Goal: Information Seeking & Learning: Learn about a topic

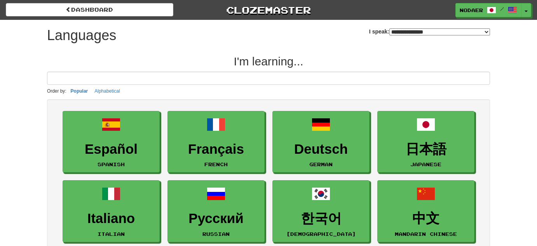
select select "*******"
click at [525, 11] on span "button" at bounding box center [526, 12] width 3 height 2
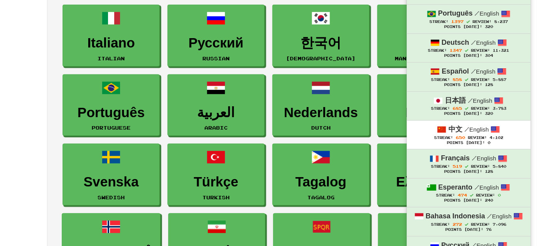
scroll to position [176, 0]
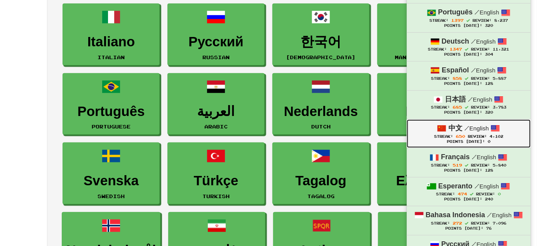
click at [448, 134] on span "Streak:" at bounding box center [443, 136] width 19 height 4
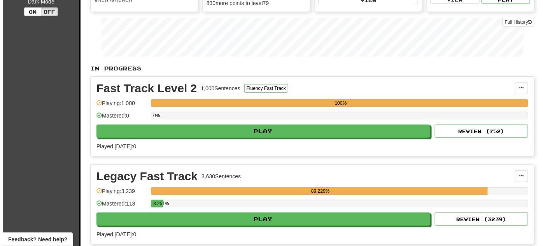
scroll to position [106, 0]
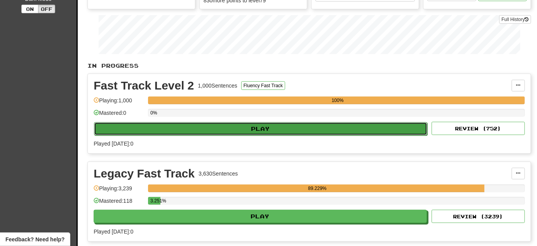
click at [159, 122] on button "Play" at bounding box center [260, 128] width 333 height 13
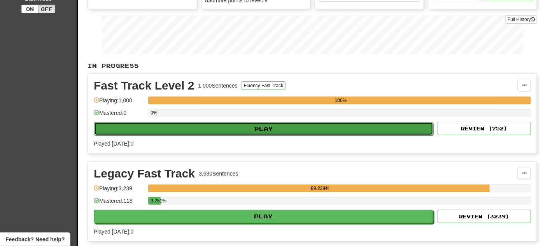
select select "**"
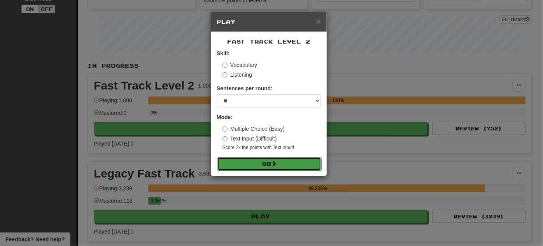
click at [276, 161] on span at bounding box center [273, 163] width 5 height 5
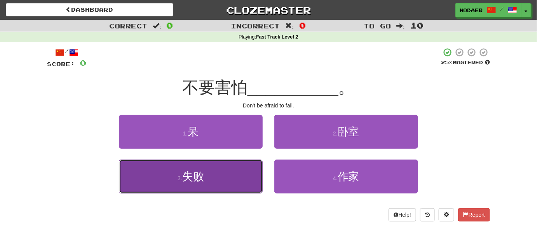
click at [236, 181] on button "3 . 失败" at bounding box center [191, 176] width 144 height 34
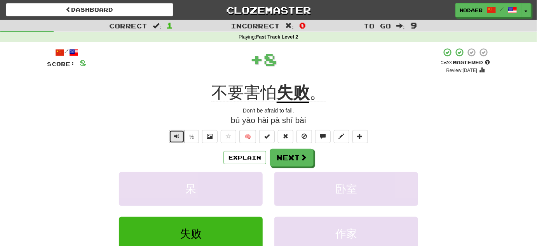
click at [173, 136] on button "Text-to-speech controls" at bounding box center [177, 136] width 16 height 13
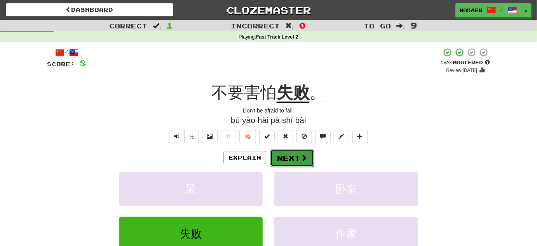
click at [288, 155] on button "Next" at bounding box center [293, 158] width 44 height 18
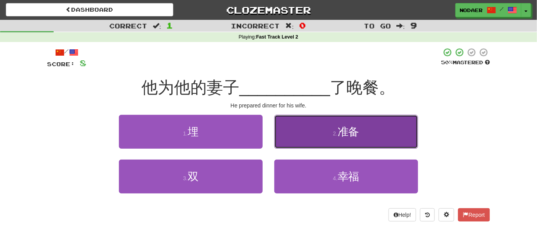
click at [344, 134] on span "准备" at bounding box center [349, 132] width 22 height 12
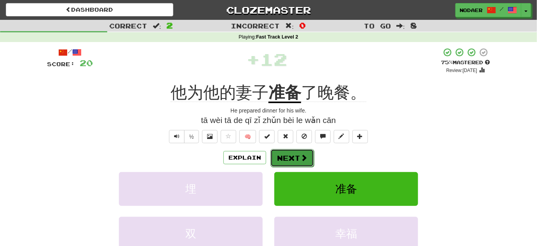
click at [278, 154] on button "Next" at bounding box center [293, 158] width 44 height 18
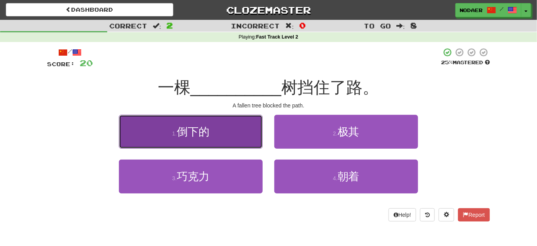
click at [206, 133] on span "倒下的" at bounding box center [193, 132] width 33 height 12
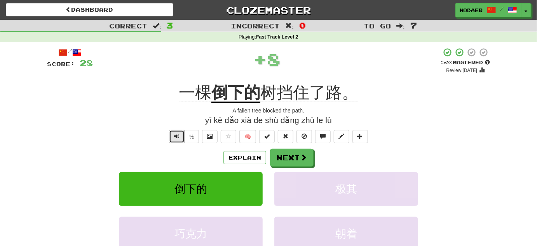
click at [180, 138] on button "Text-to-speech controls" at bounding box center [177, 136] width 16 height 13
click at [180, 133] on span "Text-to-speech controls" at bounding box center [176, 135] width 5 height 5
click at [177, 138] on span "Text-to-speech controls" at bounding box center [176, 135] width 5 height 5
click at [177, 136] on span "Text-to-speech controls" at bounding box center [176, 135] width 5 height 5
click at [176, 138] on span "Text-to-speech controls" at bounding box center [176, 135] width 5 height 5
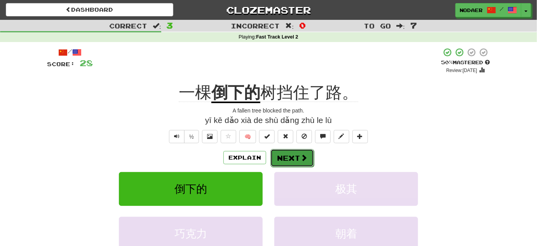
click at [280, 158] on button "Next" at bounding box center [293, 158] width 44 height 18
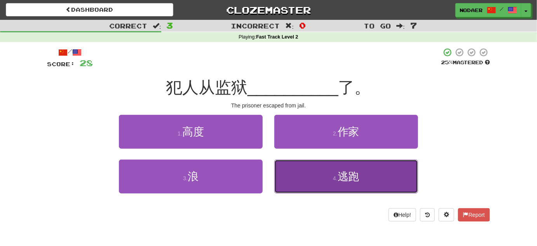
click at [302, 175] on button "4 . 逃跑" at bounding box center [346, 176] width 144 height 34
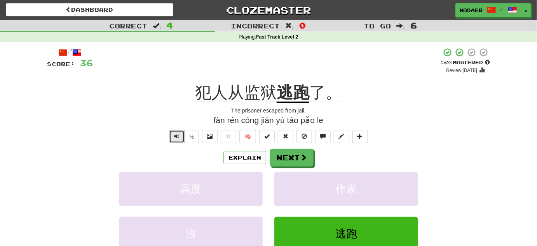
click at [177, 138] on span "Text-to-speech controls" at bounding box center [176, 135] width 5 height 5
click at [172, 136] on button "Text-to-speech controls" at bounding box center [177, 136] width 16 height 13
click at [292, 161] on button "Next" at bounding box center [293, 158] width 44 height 18
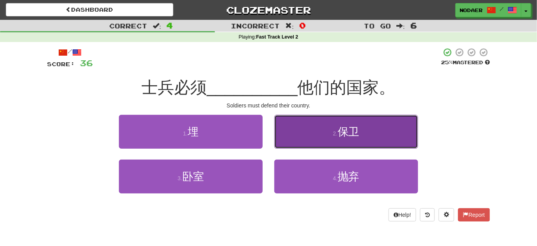
click at [358, 131] on span "保卫" at bounding box center [349, 132] width 22 height 12
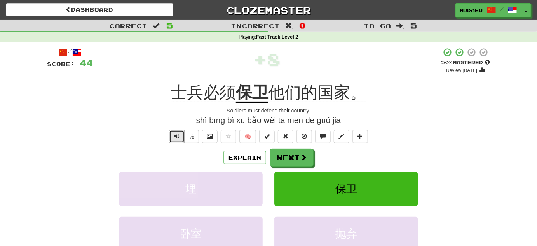
click at [178, 136] on span "Text-to-speech controls" at bounding box center [176, 135] width 5 height 5
click at [175, 134] on span "Text-to-speech controls" at bounding box center [176, 135] width 5 height 5
click at [177, 135] on span "Text-to-speech controls" at bounding box center [176, 135] width 5 height 5
click at [181, 141] on button "Text-to-speech controls" at bounding box center [177, 136] width 16 height 13
click at [292, 157] on button "Next" at bounding box center [293, 158] width 44 height 18
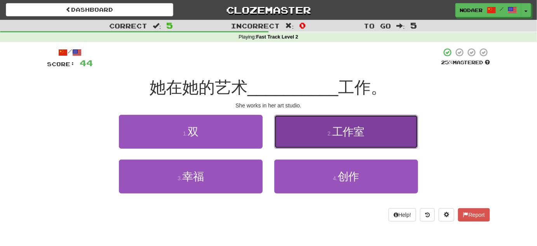
click at [309, 128] on button "2 . 工作室" at bounding box center [346, 132] width 144 height 34
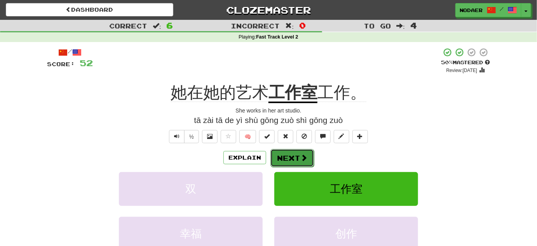
click at [293, 164] on button "Next" at bounding box center [293, 158] width 44 height 18
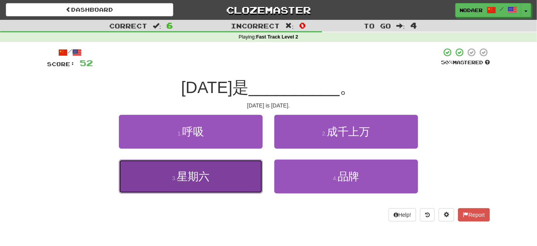
click at [221, 178] on button "3 . 星期六" at bounding box center [191, 176] width 144 height 34
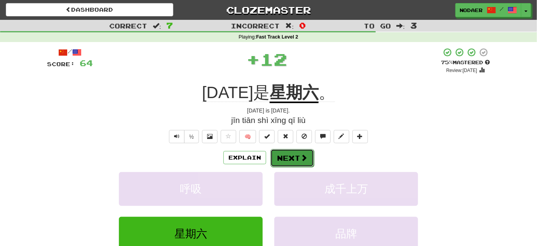
click at [281, 157] on button "Next" at bounding box center [293, 158] width 44 height 18
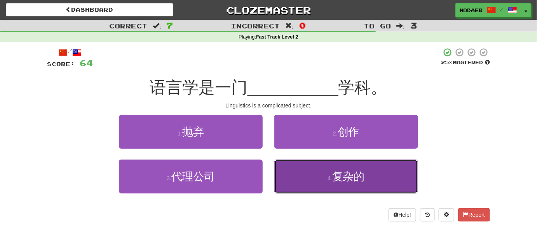
click at [333, 172] on span "复杂的" at bounding box center [348, 176] width 33 height 12
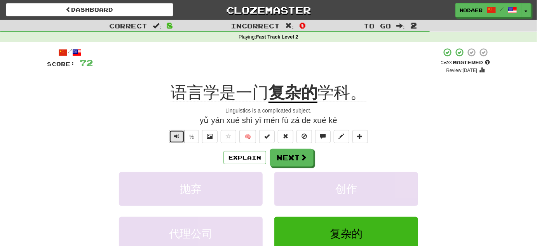
click at [174, 131] on button "Text-to-speech controls" at bounding box center [177, 136] width 16 height 13
click at [293, 153] on button "Next" at bounding box center [293, 158] width 44 height 18
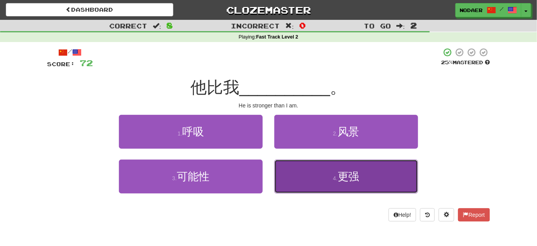
click at [316, 172] on button "4 . 更强" at bounding box center [346, 176] width 144 height 34
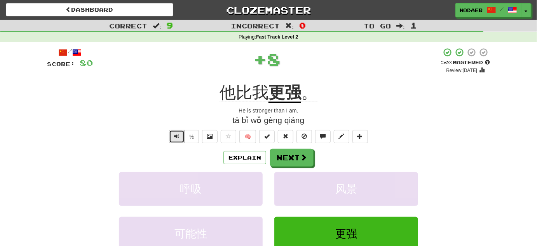
click at [180, 138] on span "Text-to-speech controls" at bounding box center [176, 135] width 5 height 5
click at [180, 137] on button "Text-to-speech controls" at bounding box center [177, 136] width 16 height 13
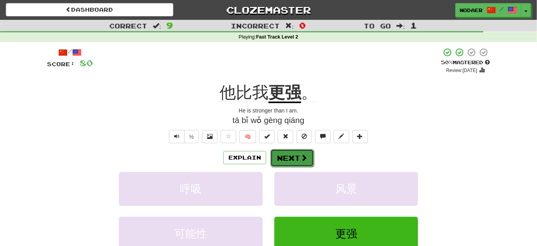
click at [311, 158] on button "Next" at bounding box center [293, 158] width 44 height 18
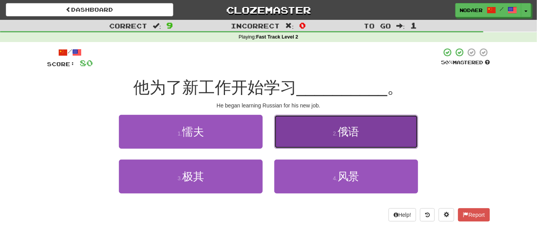
click at [331, 131] on button "2 . 俄语" at bounding box center [346, 132] width 144 height 34
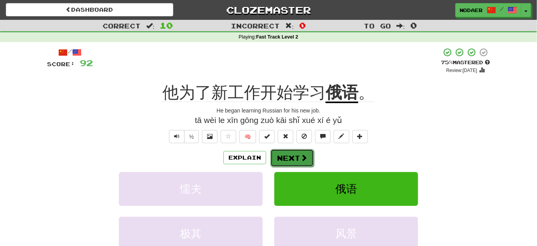
click at [309, 153] on button "Next" at bounding box center [293, 158] width 44 height 18
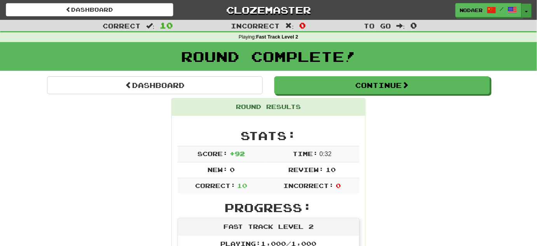
click at [528, 7] on button "Toggle Dropdown" at bounding box center [527, 10] width 10 height 14
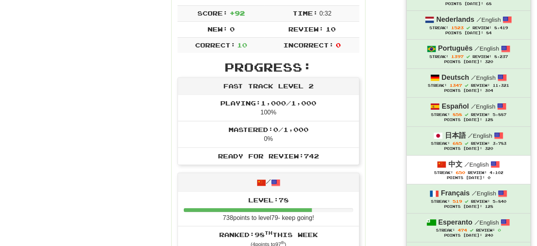
scroll to position [35, 0]
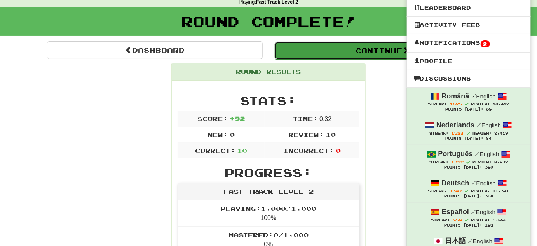
click at [338, 49] on button "Continue" at bounding box center [383, 51] width 216 height 18
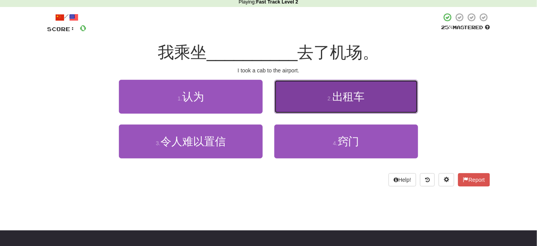
click at [320, 107] on button "2 . 出租车" at bounding box center [346, 97] width 144 height 34
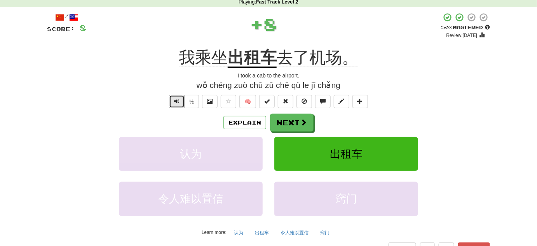
click at [173, 100] on button "Text-to-speech controls" at bounding box center [177, 101] width 16 height 13
click at [298, 120] on button "Next" at bounding box center [293, 123] width 44 height 18
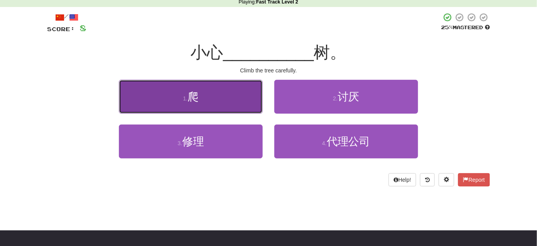
click at [226, 104] on button "1 . 爬" at bounding box center [191, 97] width 144 height 34
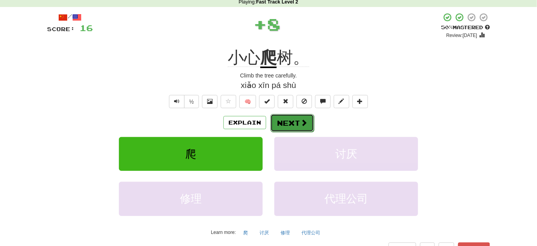
click at [296, 119] on button "Next" at bounding box center [293, 123] width 44 height 18
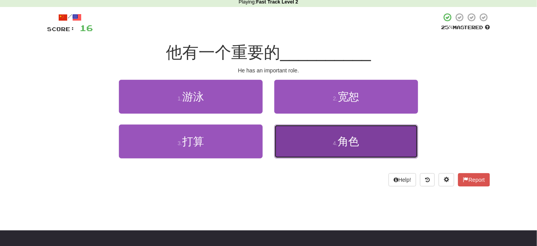
click at [353, 140] on span "角色" at bounding box center [349, 141] width 22 height 12
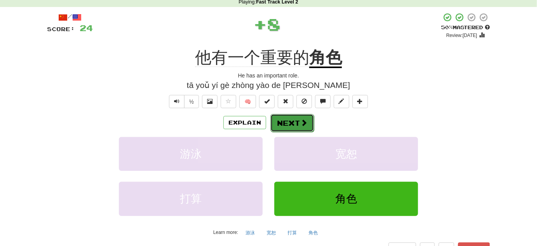
click at [291, 120] on button "Next" at bounding box center [293, 123] width 44 height 18
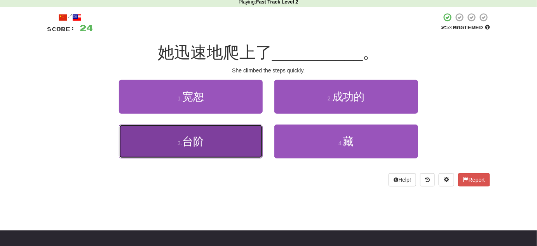
click at [227, 140] on button "3 . 台阶" at bounding box center [191, 141] width 144 height 34
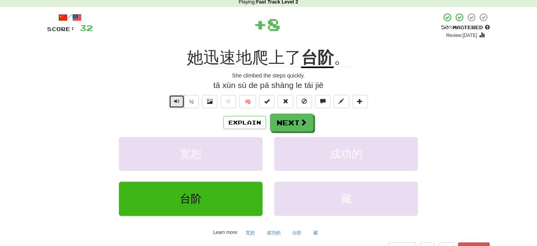
click at [172, 103] on button "Text-to-speech controls" at bounding box center [177, 101] width 16 height 13
click at [184, 97] on button "Text-to-speech controls" at bounding box center [177, 101] width 16 height 13
click at [173, 98] on button "Text-to-speech controls" at bounding box center [177, 101] width 16 height 13
click at [175, 104] on button "Text-to-speech controls" at bounding box center [177, 101] width 16 height 13
click at [173, 104] on button "Text-to-speech controls" at bounding box center [177, 101] width 16 height 13
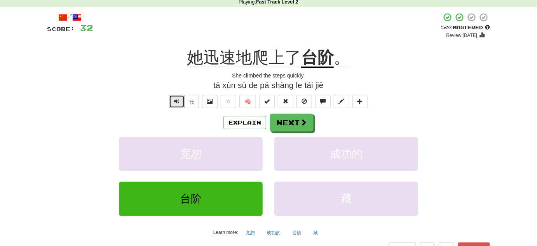
click at [178, 98] on span "Text-to-speech controls" at bounding box center [176, 100] width 5 height 5
click at [281, 114] on button "Next" at bounding box center [293, 123] width 44 height 18
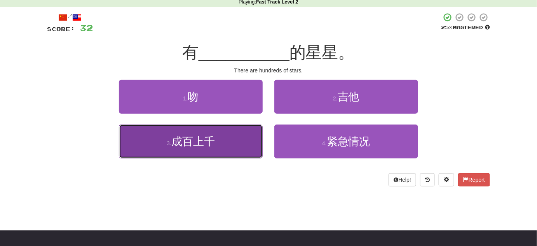
click at [220, 150] on button "3 . 成百上千" at bounding box center [191, 141] width 144 height 34
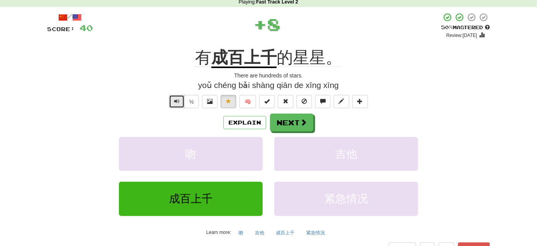
click at [177, 105] on button "Text-to-speech controls" at bounding box center [177, 101] width 16 height 13
click at [176, 105] on button "Text-to-speech controls" at bounding box center [177, 101] width 16 height 13
click at [182, 97] on button "Text-to-speech controls" at bounding box center [177, 101] width 16 height 13
click at [177, 104] on button "Text-to-speech controls" at bounding box center [177, 101] width 16 height 13
click at [297, 120] on button "Next" at bounding box center [293, 123] width 44 height 18
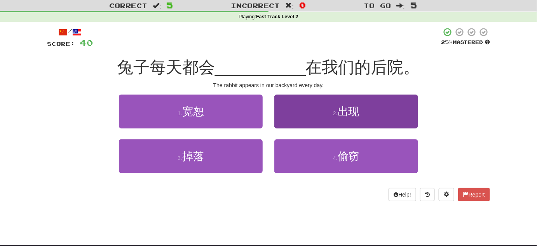
scroll to position [0, 0]
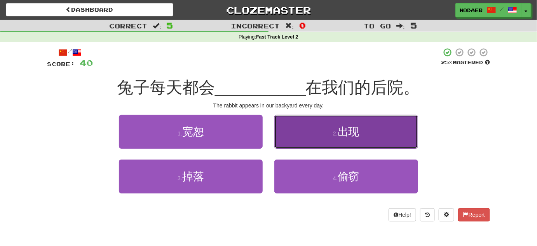
click at [337, 122] on button "2 . 出现" at bounding box center [346, 132] width 144 height 34
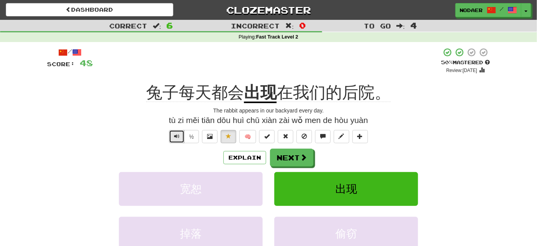
click at [174, 136] on button "Text-to-speech controls" at bounding box center [177, 136] width 16 height 13
click at [175, 137] on span "Text-to-speech controls" at bounding box center [176, 135] width 5 height 5
click at [300, 162] on button "Next" at bounding box center [293, 158] width 44 height 18
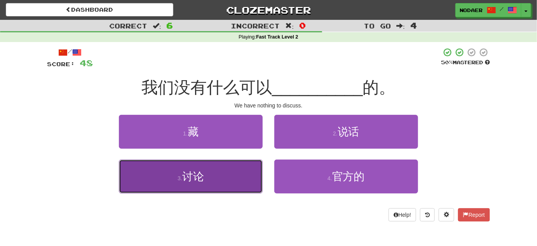
click at [223, 174] on button "3 . 讨论" at bounding box center [191, 176] width 144 height 34
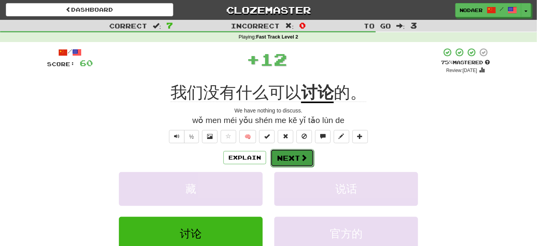
click at [271, 154] on button "Next" at bounding box center [293, 158] width 44 height 18
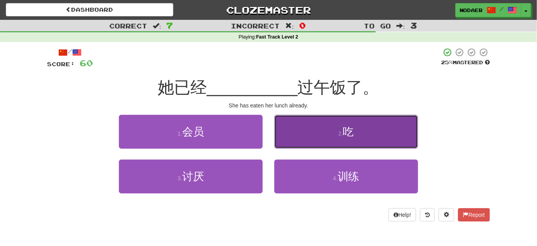
click at [368, 134] on button "2 . 吃" at bounding box center [346, 132] width 144 height 34
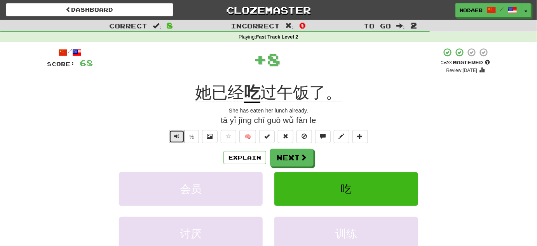
click at [175, 135] on span "Text-to-speech controls" at bounding box center [176, 135] width 5 height 5
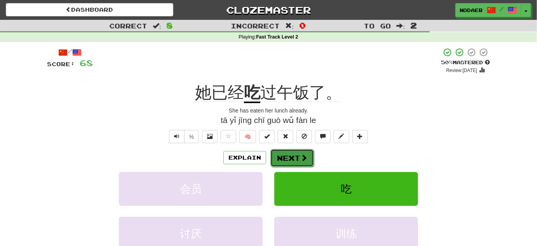
click at [304, 158] on span at bounding box center [303, 157] width 7 height 7
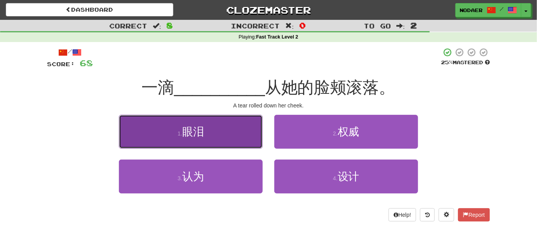
click at [230, 133] on button "1 . 眼泪" at bounding box center [191, 132] width 144 height 34
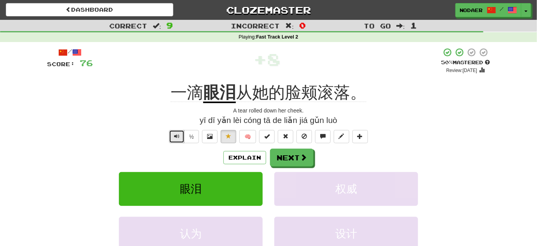
click at [179, 141] on button "Text-to-speech controls" at bounding box center [177, 136] width 16 height 13
click at [177, 134] on span "Text-to-speech controls" at bounding box center [176, 135] width 5 height 5
click at [177, 136] on span "Text-to-speech controls" at bounding box center [176, 135] width 5 height 5
click at [177, 138] on span "Text-to-speech controls" at bounding box center [176, 135] width 5 height 5
click at [175, 137] on span "Text-to-speech controls" at bounding box center [176, 135] width 5 height 5
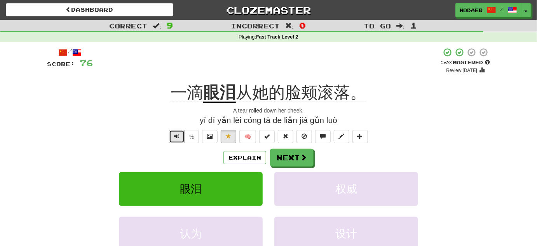
click at [177, 135] on span "Text-to-speech controls" at bounding box center [176, 135] width 5 height 5
click at [174, 134] on button "Text-to-speech controls" at bounding box center [177, 136] width 16 height 13
click at [174, 140] on button "Text-to-speech controls" at bounding box center [177, 136] width 16 height 13
click at [173, 138] on button "Text-to-speech controls" at bounding box center [177, 136] width 16 height 13
click at [173, 133] on button "Text-to-speech controls" at bounding box center [177, 136] width 16 height 13
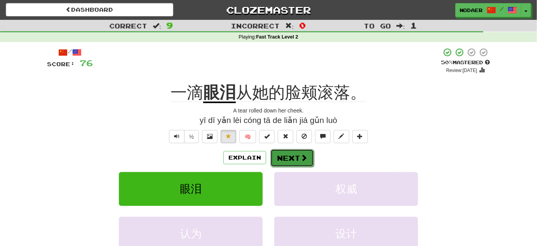
click at [293, 156] on button "Next" at bounding box center [293, 158] width 44 height 18
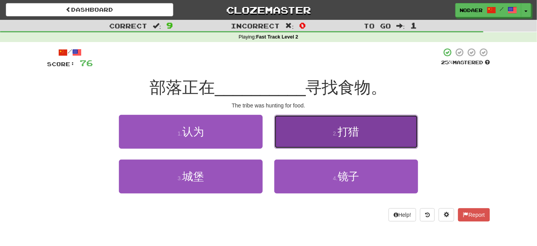
click at [388, 133] on button "2 . 打猎" at bounding box center [346, 132] width 144 height 34
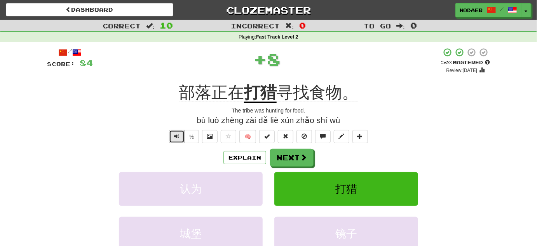
click at [175, 136] on span "Text-to-speech controls" at bounding box center [176, 135] width 5 height 5
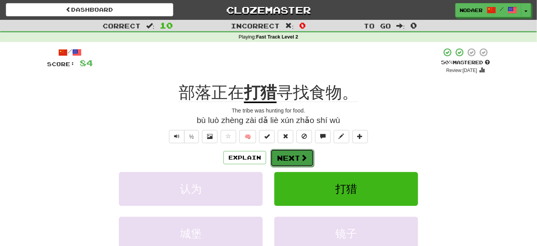
click at [302, 159] on span at bounding box center [303, 157] width 7 height 7
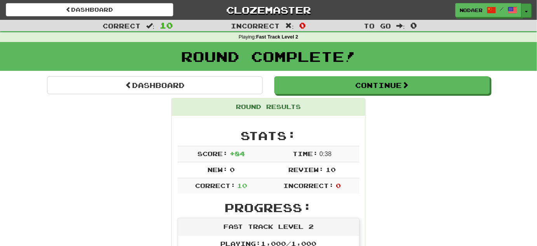
click at [524, 16] on button "Toggle Dropdown" at bounding box center [527, 10] width 10 height 14
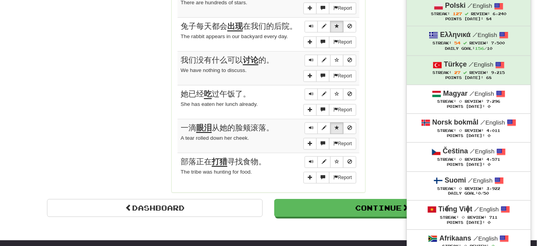
scroll to position [565, 0]
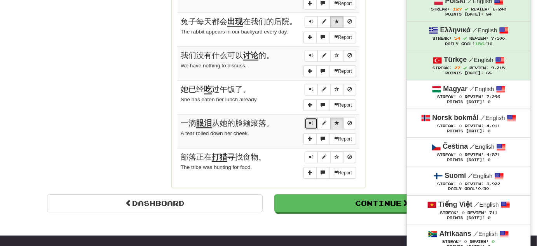
click at [315, 117] on button "Sentence controls" at bounding box center [311, 123] width 13 height 12
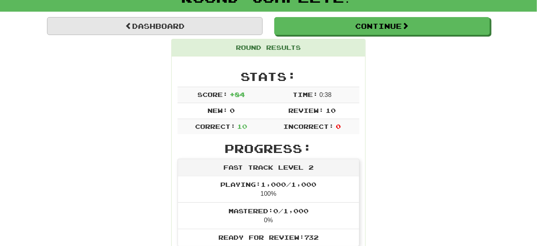
scroll to position [0, 0]
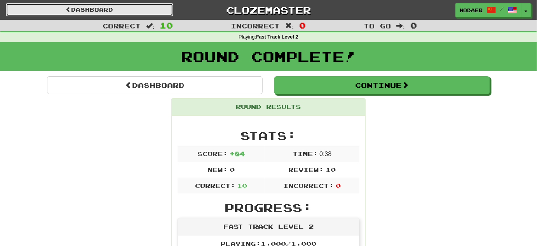
click at [106, 13] on link "Dashboard" at bounding box center [90, 9] width 168 height 13
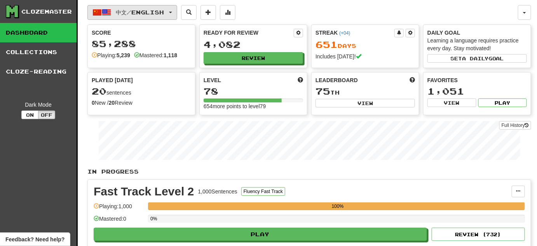
click at [164, 9] on span "中文 / English" at bounding box center [140, 12] width 48 height 7
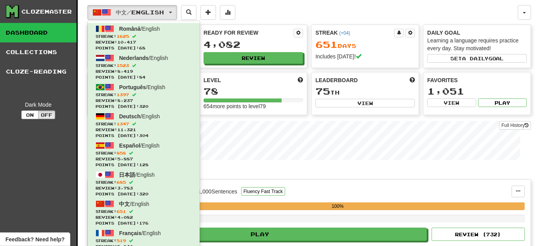
drag, startPoint x: 364, startPoint y: 197, endPoint x: 360, endPoint y: 190, distance: 8.3
click at [364, 197] on div "Fast Track Level 2 1,000 Sentences Fluency Fast Track Manage Sentences Unpin fr…" at bounding box center [309, 219] width 443 height 79
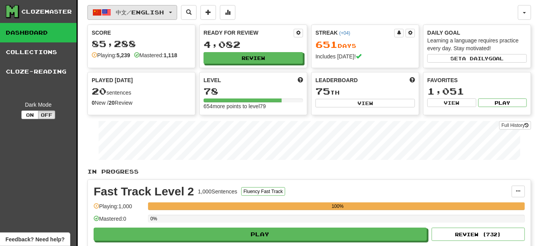
click at [153, 12] on span "中文 / English" at bounding box center [140, 12] width 48 height 7
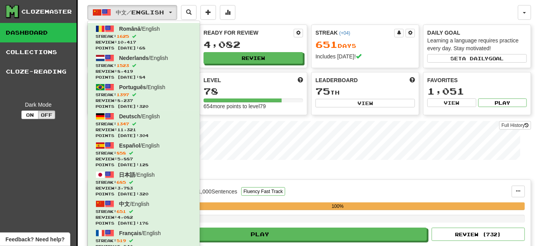
click at [348, 20] on div "中文 / English Română / English Streak: 1625 Review: 10,417 Points today: 68 Nede…" at bounding box center [309, 196] width 444 height 392
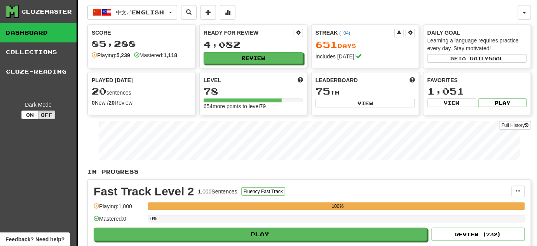
click at [284, 19] on div "中文 / English Română / English Streak: 1625 Review: 10,417 Points today: 68 Nede…" at bounding box center [309, 196] width 444 height 392
click at [173, 12] on button "中文 / English" at bounding box center [132, 12] width 90 height 15
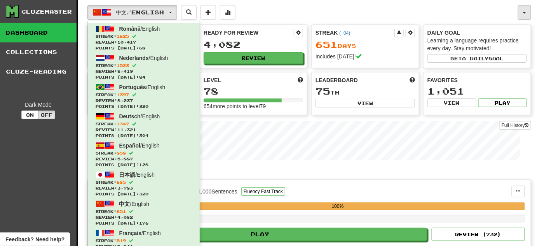
click at [525, 10] on button "button" at bounding box center [524, 12] width 13 height 15
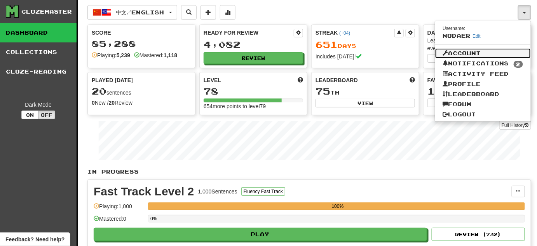
click at [480, 51] on link "Account" at bounding box center [483, 53] width 96 height 10
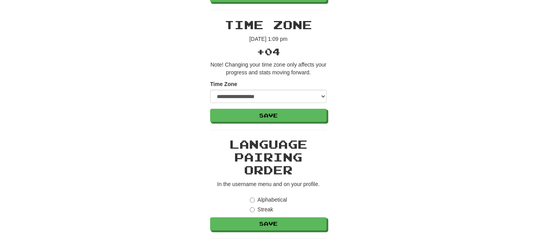
scroll to position [353, 0]
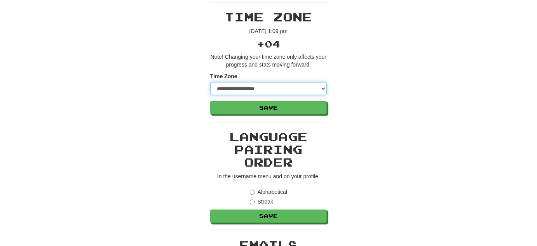
click at [301, 88] on select "**********" at bounding box center [268, 88] width 117 height 13
select select "*********"
click at [210, 82] on select "**********" at bounding box center [268, 88] width 117 height 13
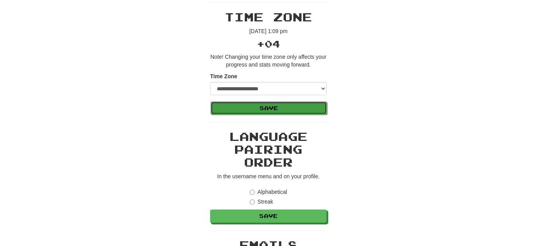
click at [291, 108] on button "Save" at bounding box center [269, 107] width 117 height 13
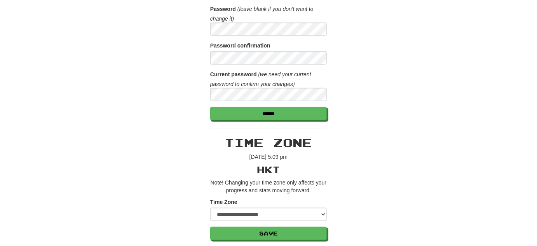
scroll to position [247, 0]
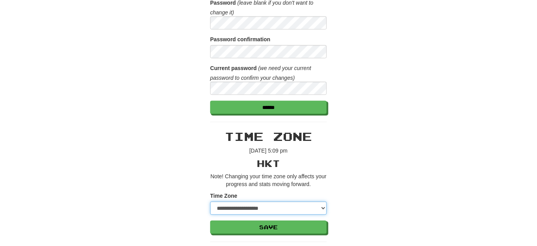
click at [240, 204] on select "**********" at bounding box center [268, 207] width 117 height 13
